Goal: Information Seeking & Learning: Understand process/instructions

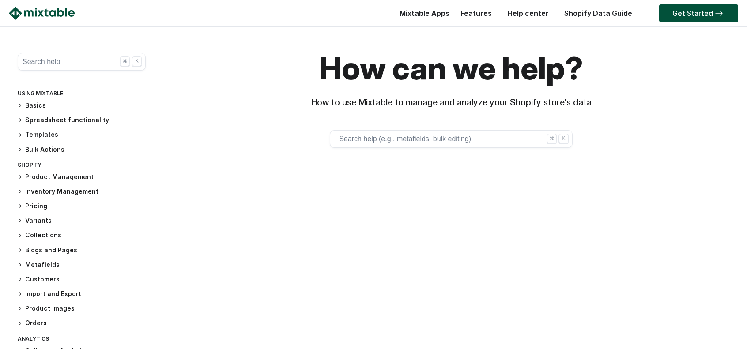
click at [19, 176] on icon at bounding box center [20, 176] width 5 height 5
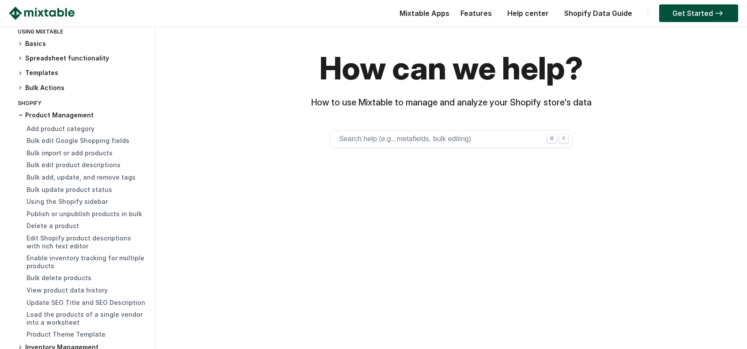
scroll to position [63, 0]
click at [77, 141] on link "Bulk edit Google Shopping fields" at bounding box center [78, 140] width 103 height 8
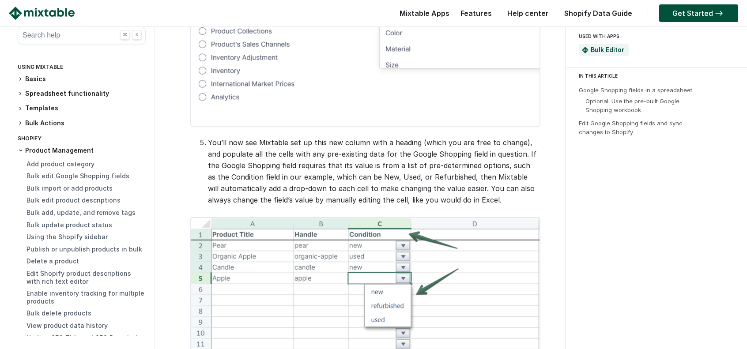
scroll to position [662, 0]
click at [259, 194] on div "Bulk edit the Google Shopping fields for your Shopify products Mixtable’s sprea…" at bounding box center [360, 195] width 402 height 1619
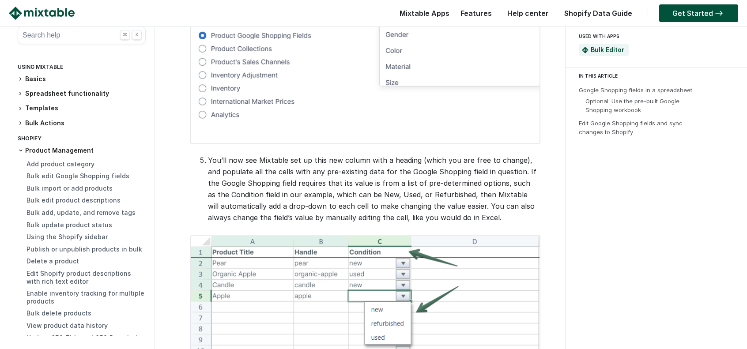
scroll to position [643, 0]
click at [189, 215] on div "Bulk edit the Google Shopping fields for your Shopify products Mixtable’s sprea…" at bounding box center [360, 214] width 402 height 1619
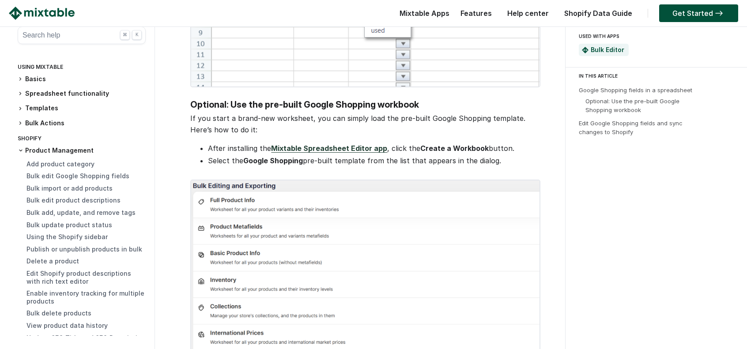
scroll to position [944, 0]
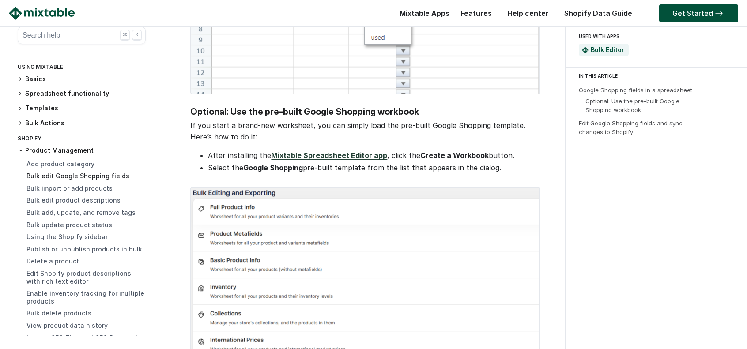
click at [80, 178] on link "Bulk edit Google Shopping fields" at bounding box center [78, 176] width 103 height 8
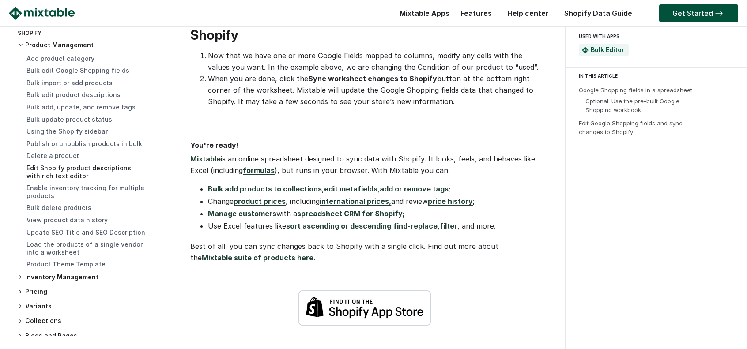
scroll to position [110, 0]
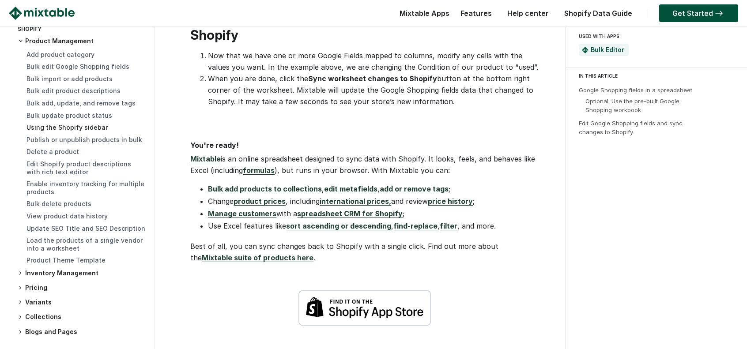
click at [82, 126] on link "Using the Shopify sidebar" at bounding box center [67, 128] width 81 height 8
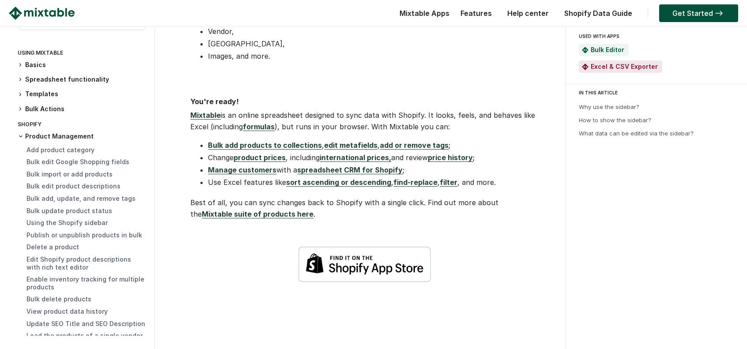
scroll to position [832, 0]
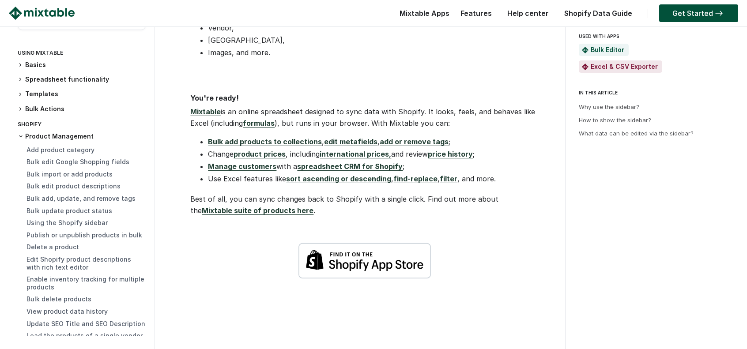
drag, startPoint x: 177, startPoint y: 224, endPoint x: 204, endPoint y: 310, distance: 90.0
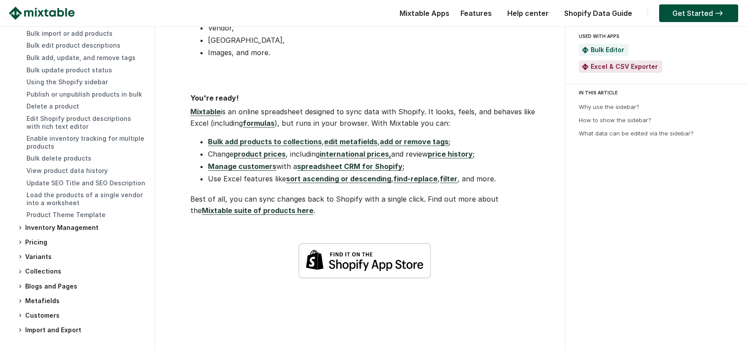
scroll to position [157, 0]
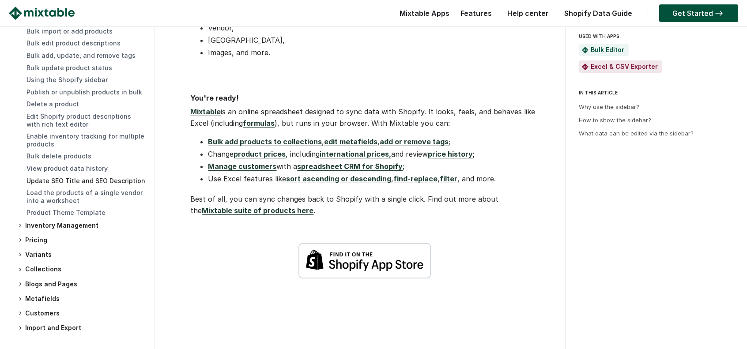
click at [125, 179] on link "Update SEO Title and SEO Description" at bounding box center [86, 181] width 119 height 8
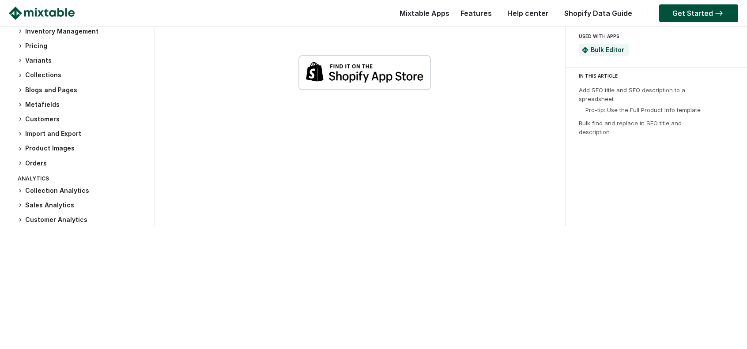
scroll to position [242, 0]
click at [19, 107] on icon at bounding box center [20, 104] width 5 height 5
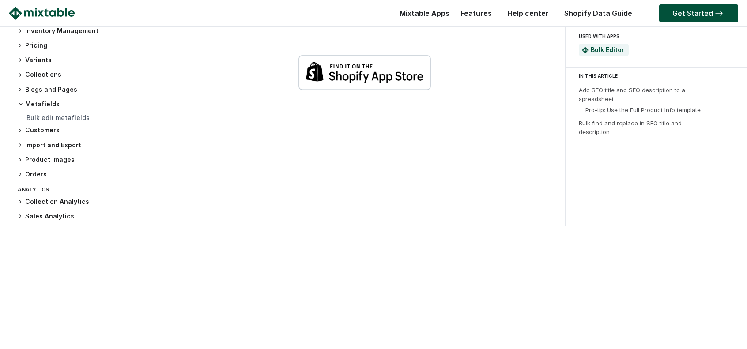
scroll to position [243, 0]
click at [46, 121] on link "Bulk edit metafields" at bounding box center [58, 118] width 63 height 8
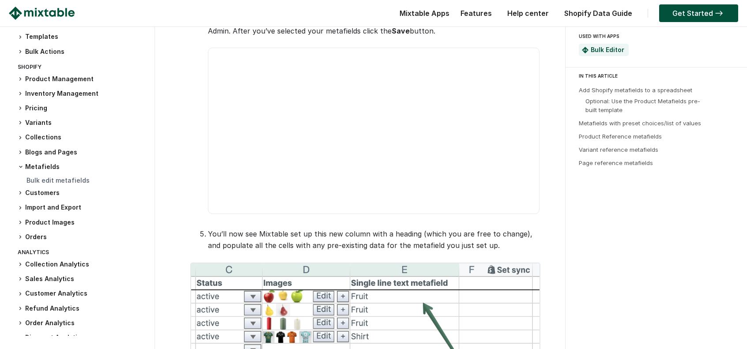
scroll to position [69, 0]
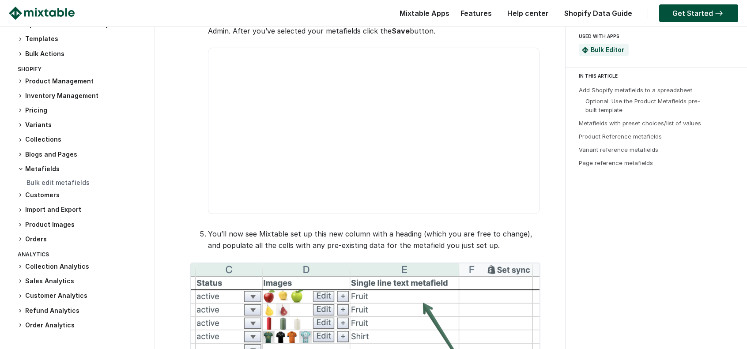
click at [58, 155] on h3 "Blogs and Pages" at bounding box center [82, 154] width 128 height 9
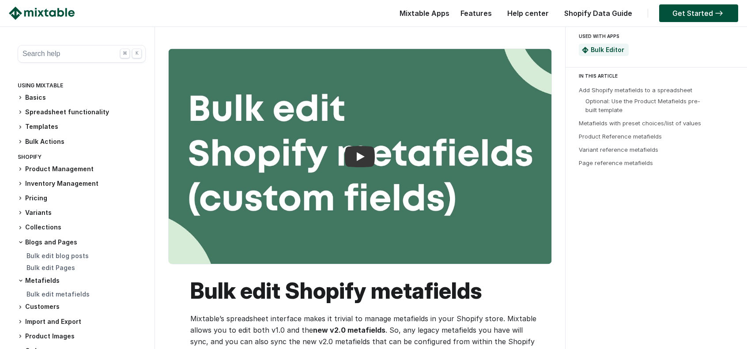
scroll to position [0, 0]
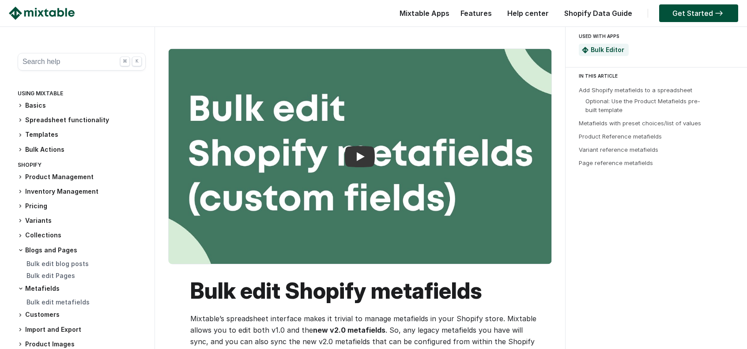
click at [42, 106] on h3 "Basics" at bounding box center [82, 105] width 128 height 9
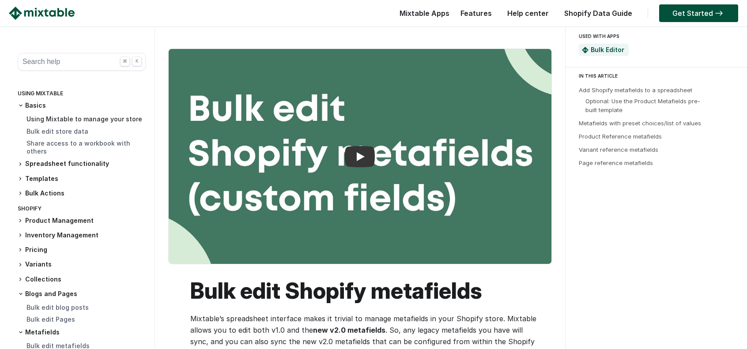
click at [55, 117] on link "Using Mixtable to manage your store" at bounding box center [85, 119] width 116 height 8
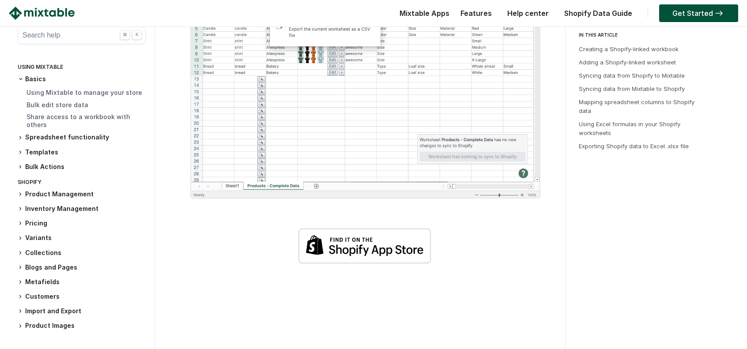
scroll to position [1919, 0]
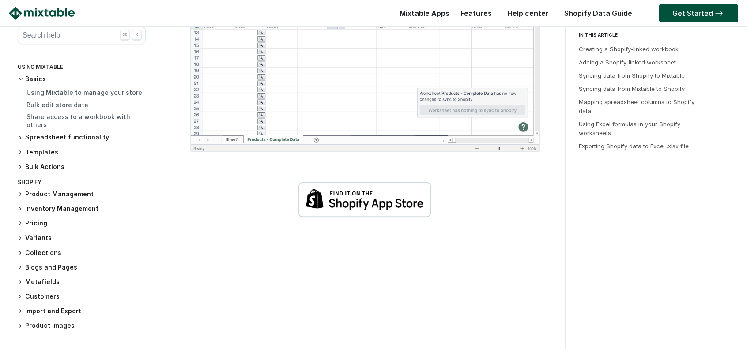
click at [81, 136] on h3 "Spreadsheet functionality" at bounding box center [82, 137] width 128 height 9
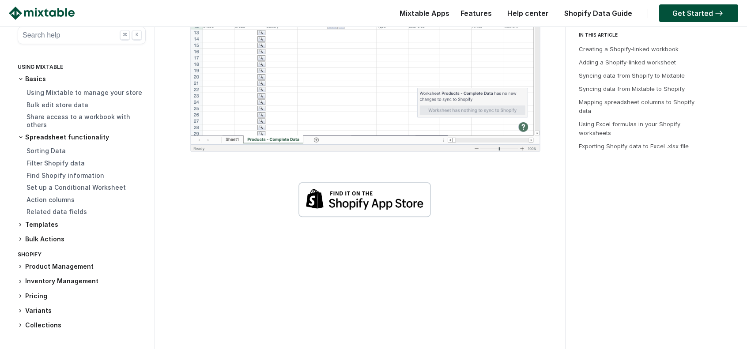
click at [20, 224] on icon at bounding box center [20, 224] width 5 height 5
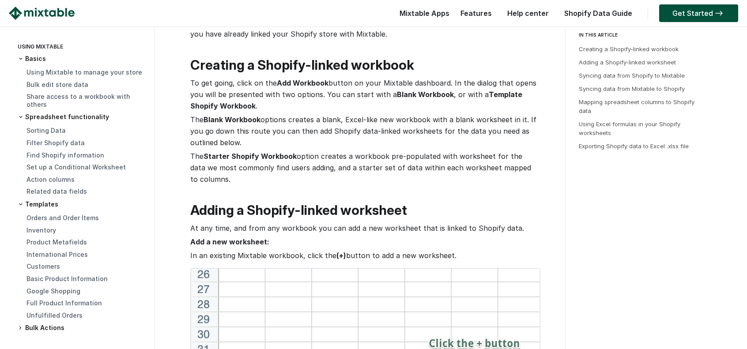
scroll to position [0, 0]
